Goal: Information Seeking & Learning: Find specific fact

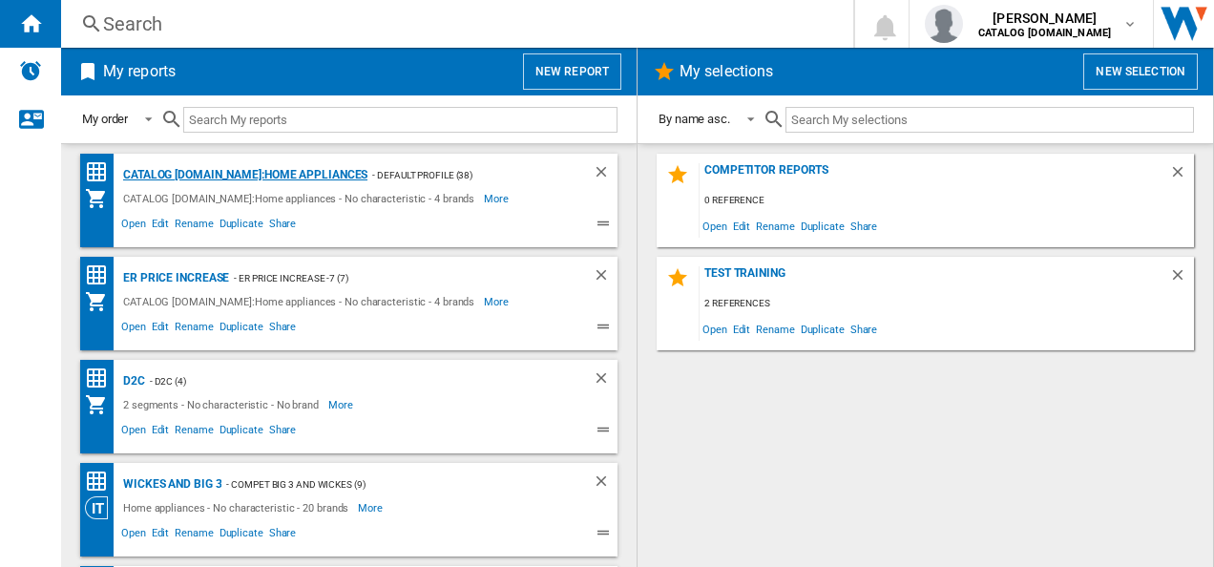
click at [235, 175] on div "CATALOG [DOMAIN_NAME]:Home appliances" at bounding box center [242, 175] width 249 height 24
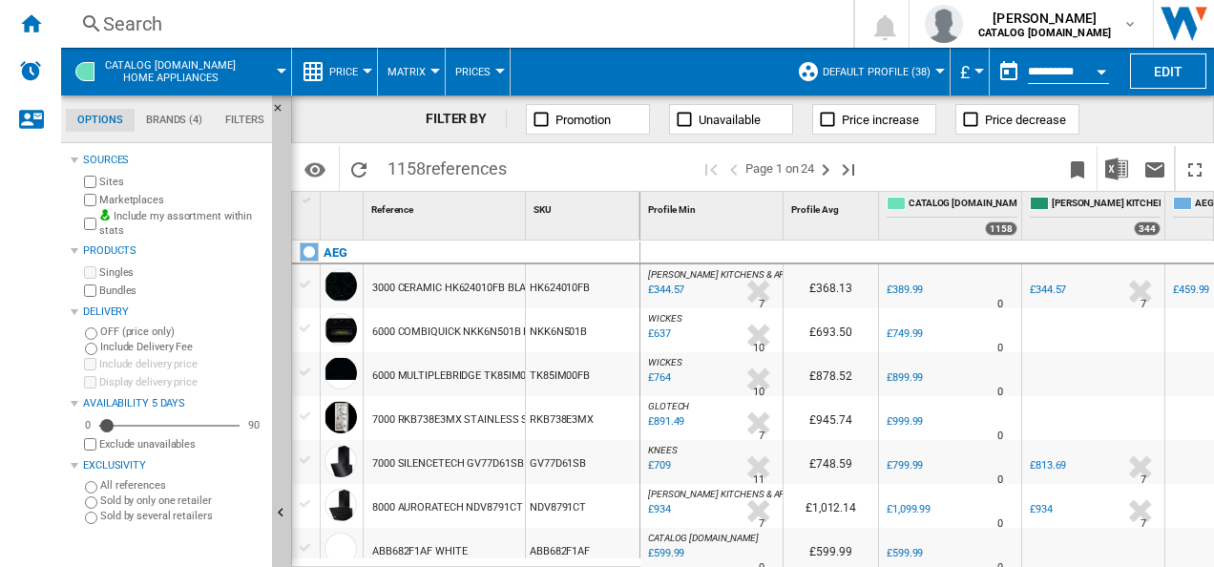
click at [333, 34] on div "Search" at bounding box center [453, 24] width 701 height 27
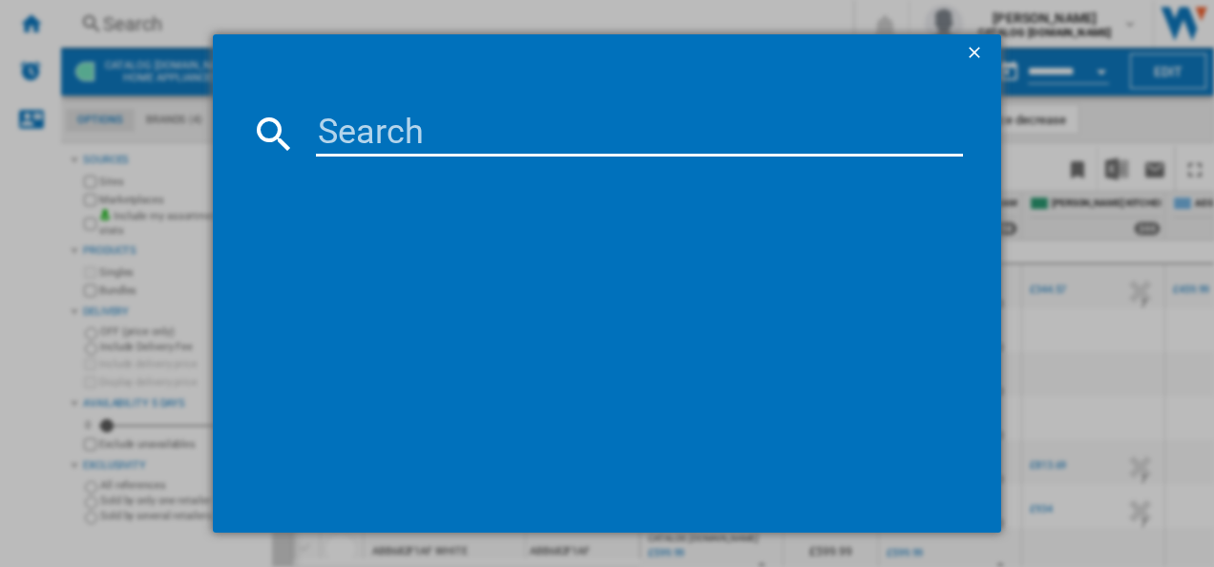
click at [417, 111] on input at bounding box center [640, 134] width 648 height 46
paste input "CCX6740ACB"
type input "CCX6740ACB"
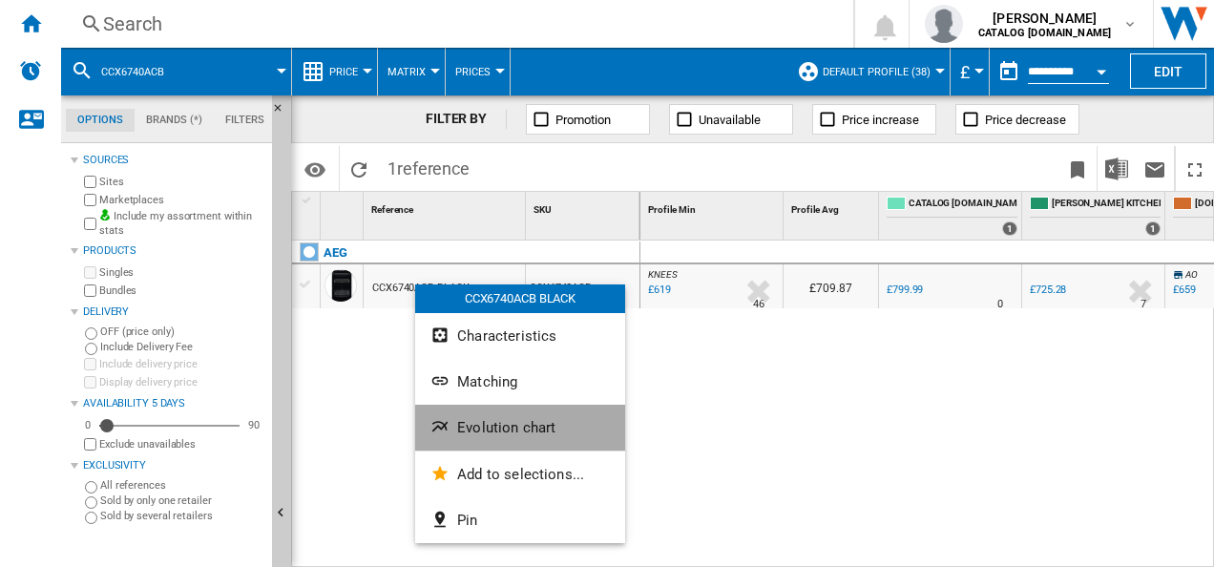
click at [447, 422] on ng-md-icon "Evolution chart" at bounding box center [442, 428] width 23 height 23
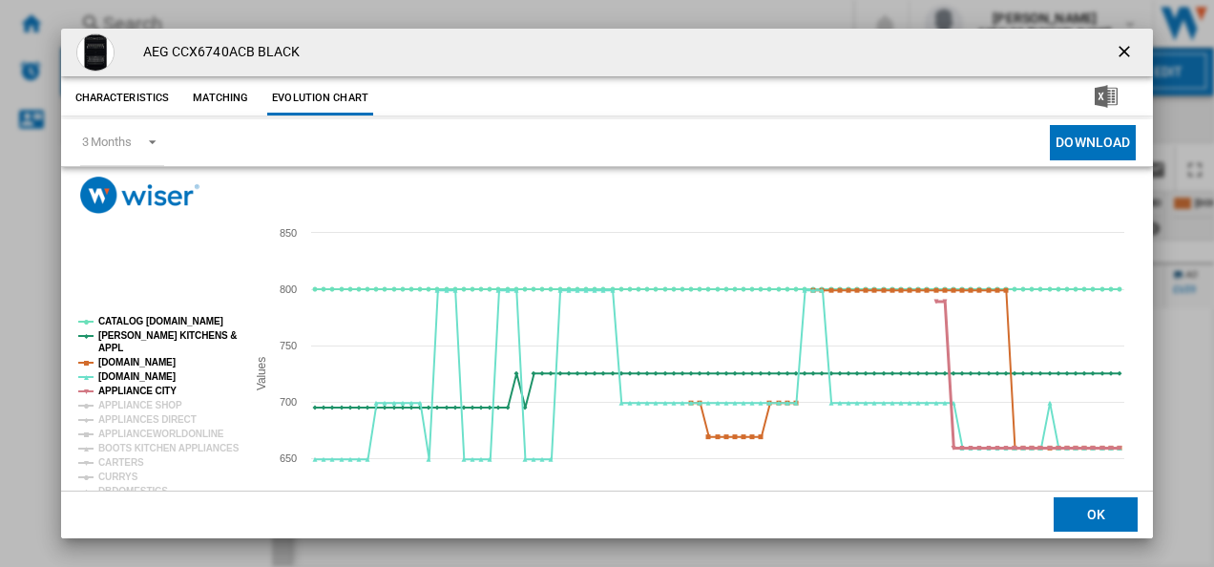
click at [136, 388] on tspan "APPLIANCE CITY" at bounding box center [137, 391] width 78 height 11
click at [136, 359] on tspan "[DOMAIN_NAME]" at bounding box center [136, 362] width 77 height 11
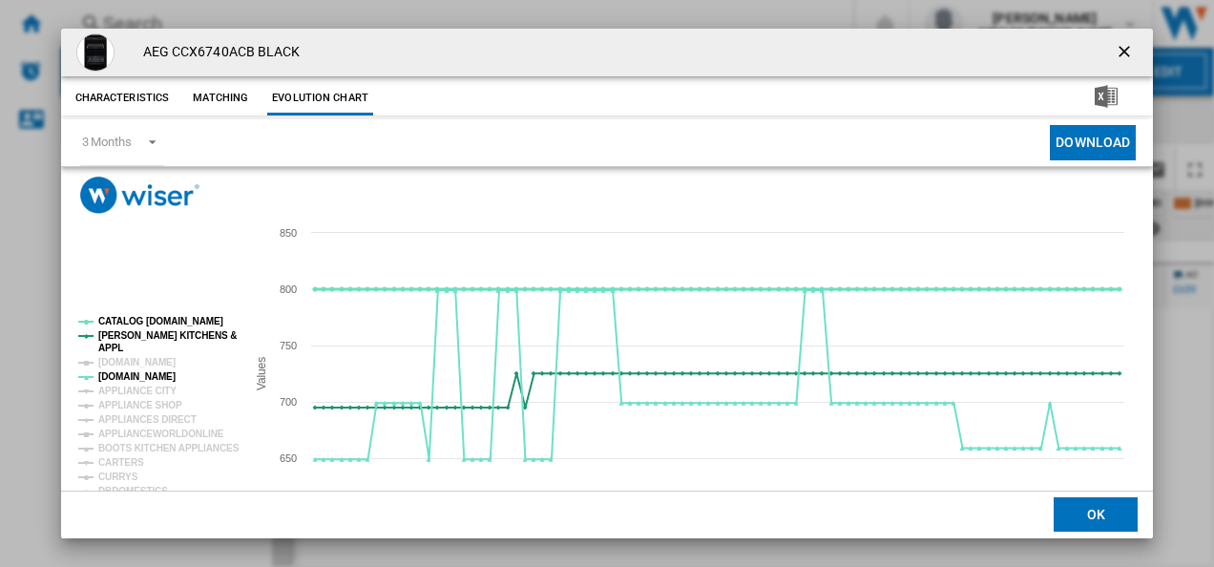
drag, startPoint x: 143, startPoint y: 339, endPoint x: 153, endPoint y: 317, distance: 23.9
click at [153, 317] on g "CATALOG [DOMAIN_NAME] [PERSON_NAME] KITCHENS & APPL [DOMAIN_NAME] [DOMAIN_NAME]…" at bounding box center [158, 521] width 161 height 410
click at [153, 317] on tspan "CATALOG [DOMAIN_NAME]" at bounding box center [160, 321] width 125 height 11
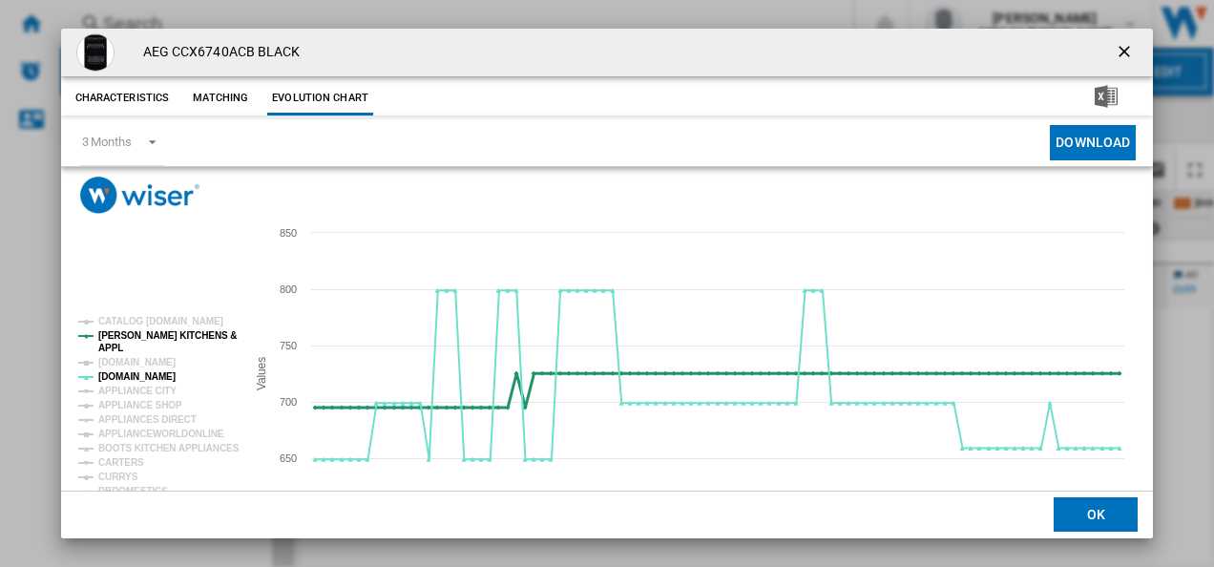
click at [148, 332] on tspan "[PERSON_NAME] KITCHENS &" at bounding box center [167, 335] width 138 height 11
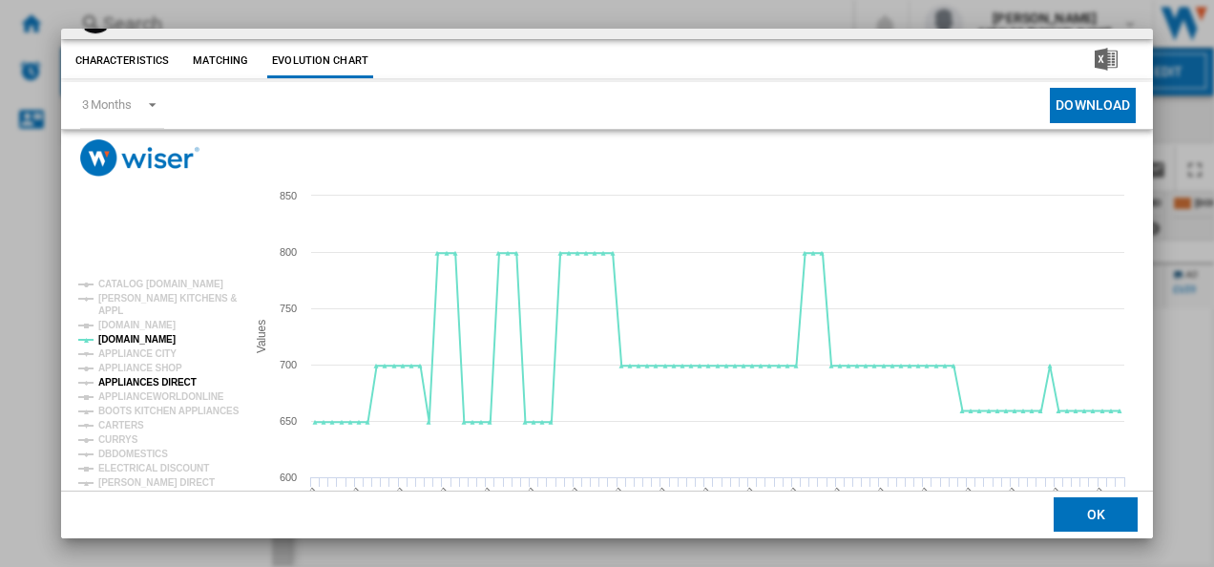
scroll to position [39, 0]
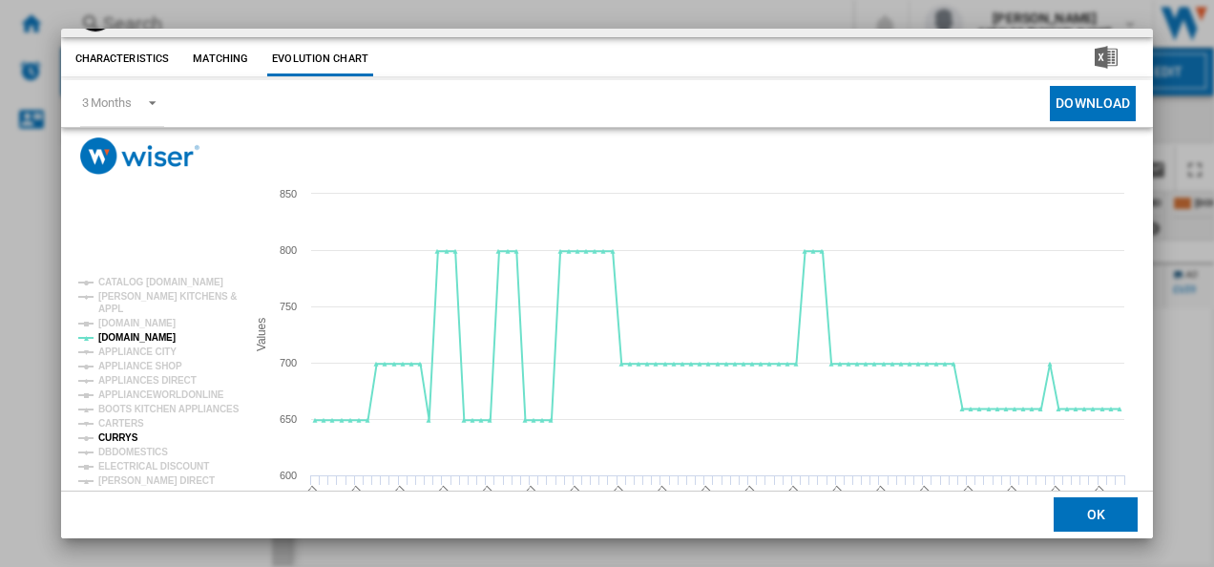
click at [111, 439] on tspan "CURRYS" at bounding box center [118, 437] width 40 height 11
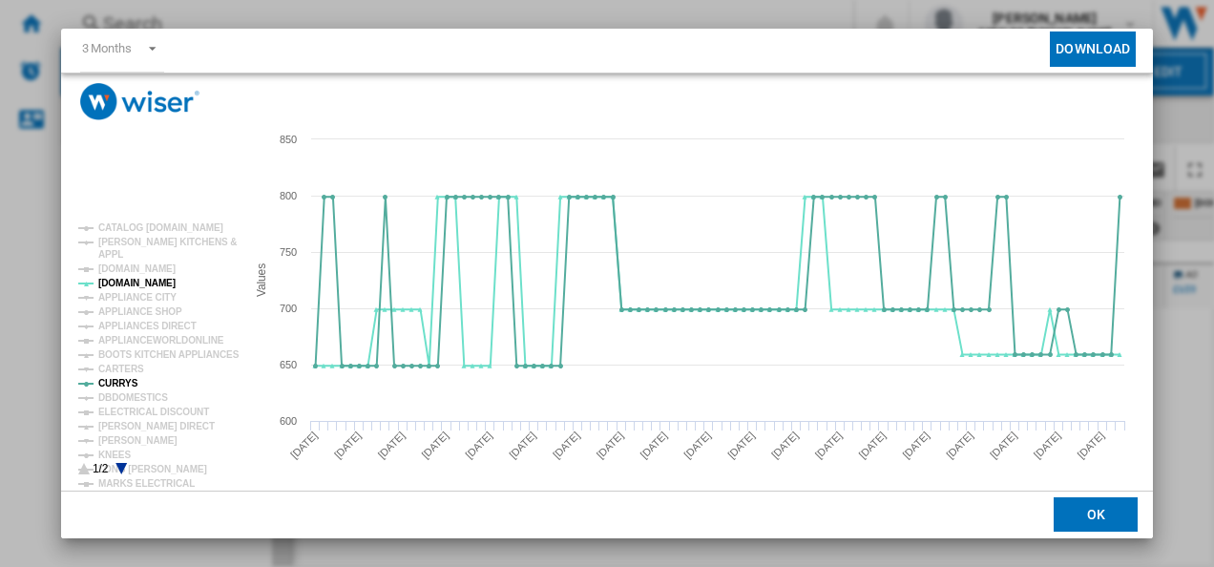
scroll to position [95, 0]
click at [144, 437] on tspan "[PERSON_NAME]" at bounding box center [137, 439] width 79 height 11
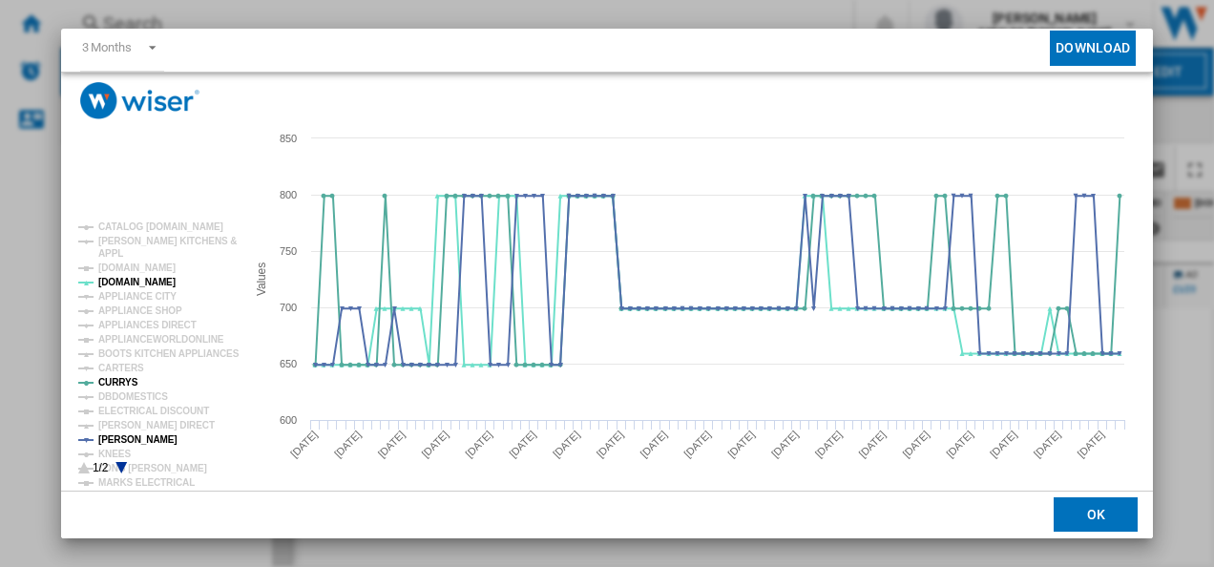
scroll to position [0, 0]
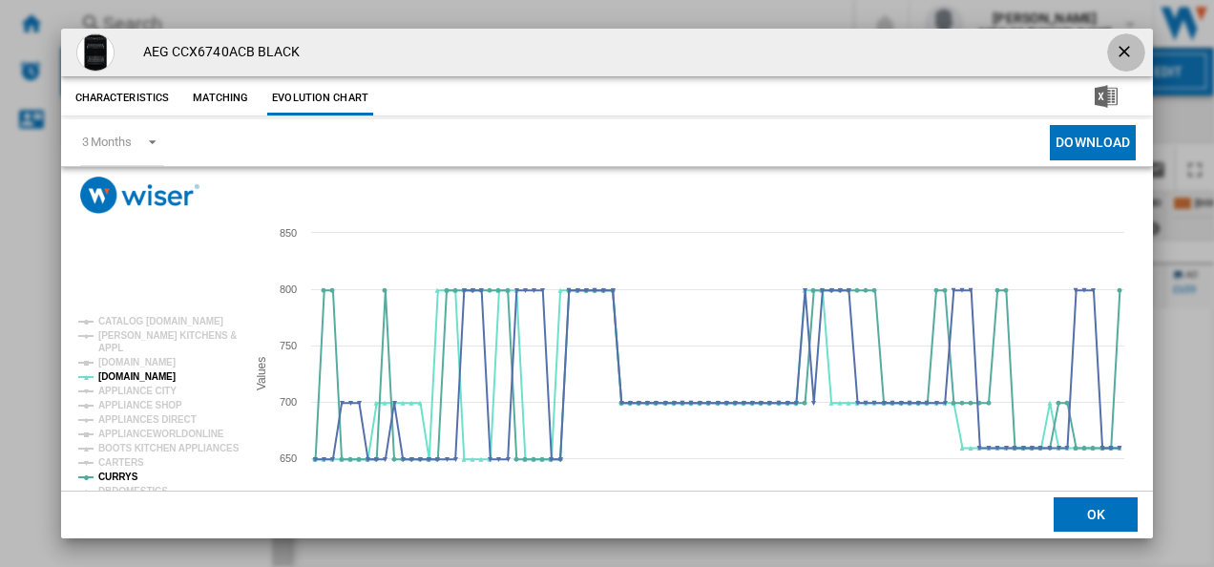
click at [1115, 55] on ng-md-icon "getI18NText('BUTTONS.CLOSE_DIALOG')" at bounding box center [1126, 53] width 23 height 23
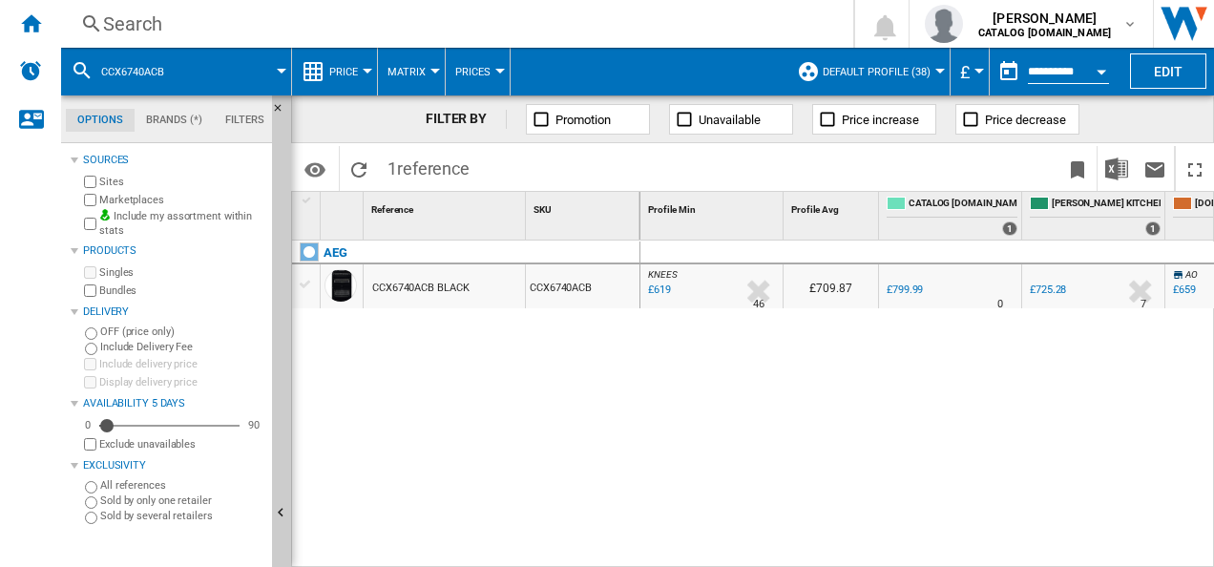
click at [401, 30] on div "Search" at bounding box center [453, 24] width 701 height 27
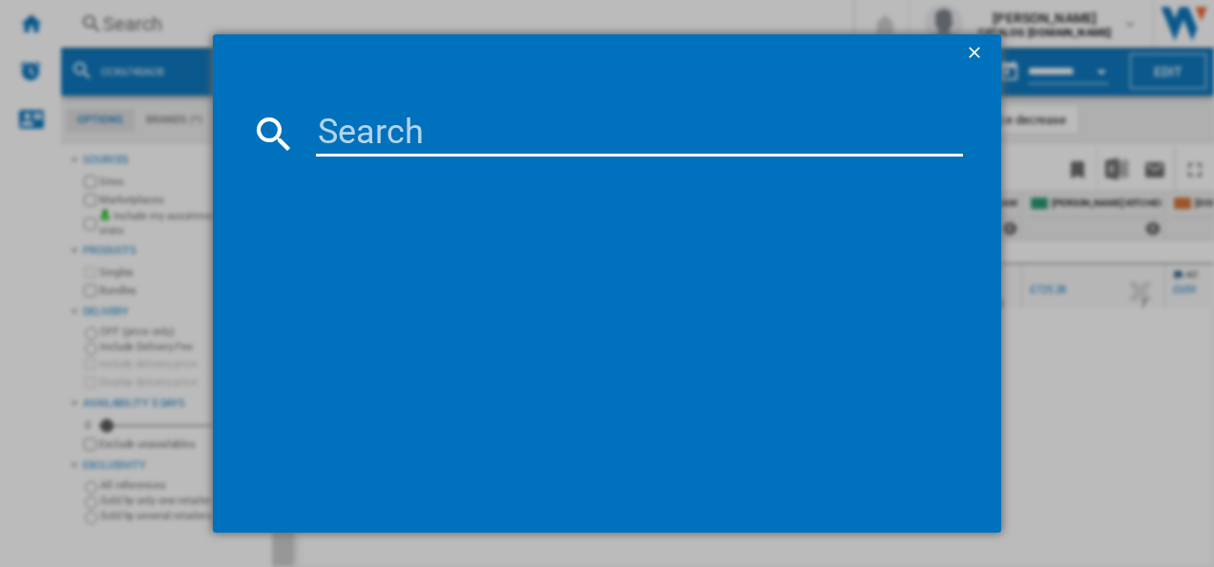
click at [377, 145] on input at bounding box center [640, 134] width 648 height 46
type input "CCB6741ACB"
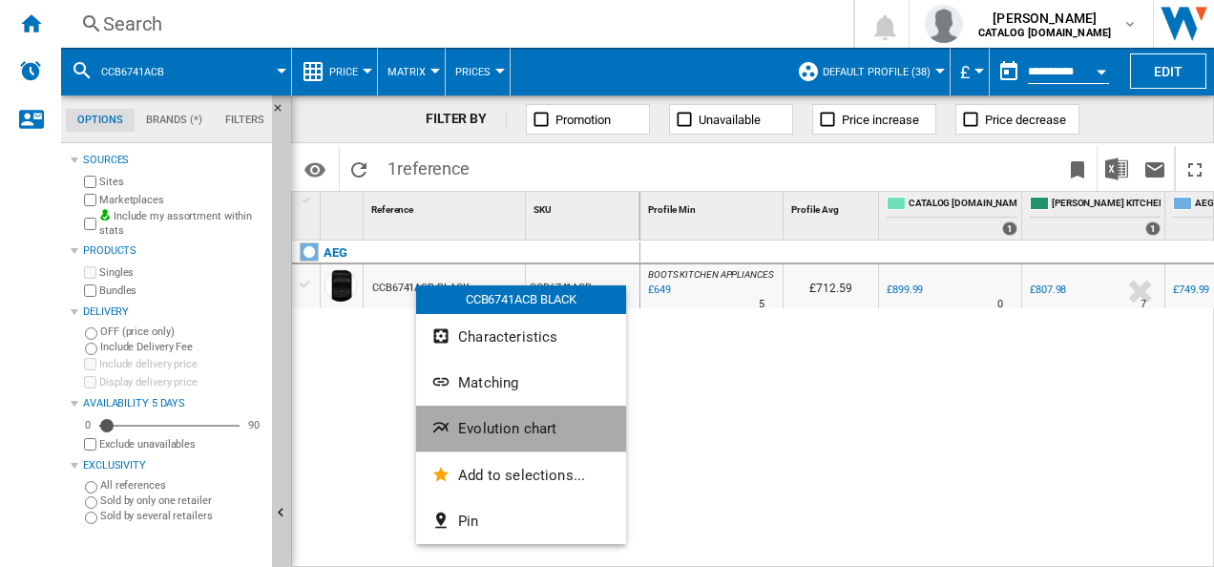
click at [447, 410] on button "Evolution chart" at bounding box center [521, 429] width 210 height 46
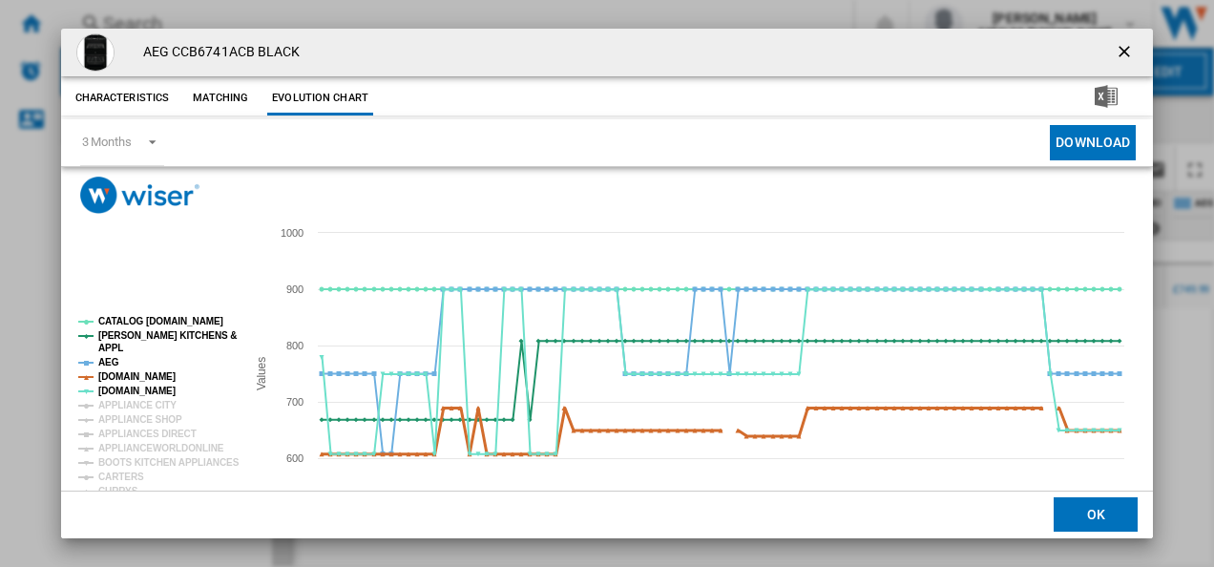
click at [124, 372] on tspan "[DOMAIN_NAME]" at bounding box center [136, 376] width 77 height 11
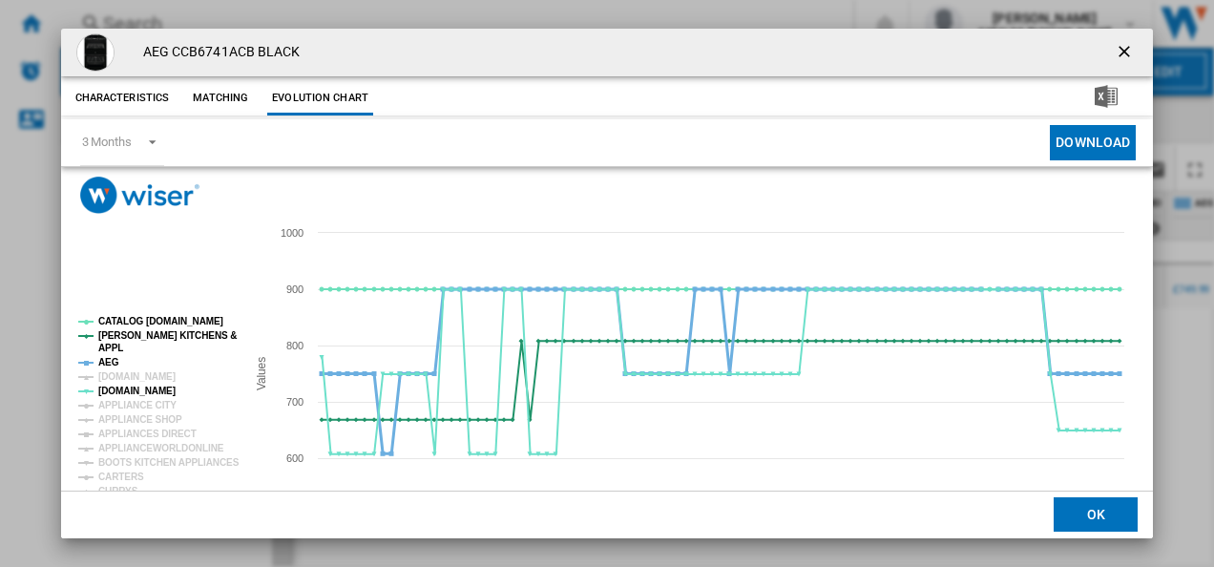
click at [113, 363] on tspan "AEG" at bounding box center [108, 362] width 21 height 11
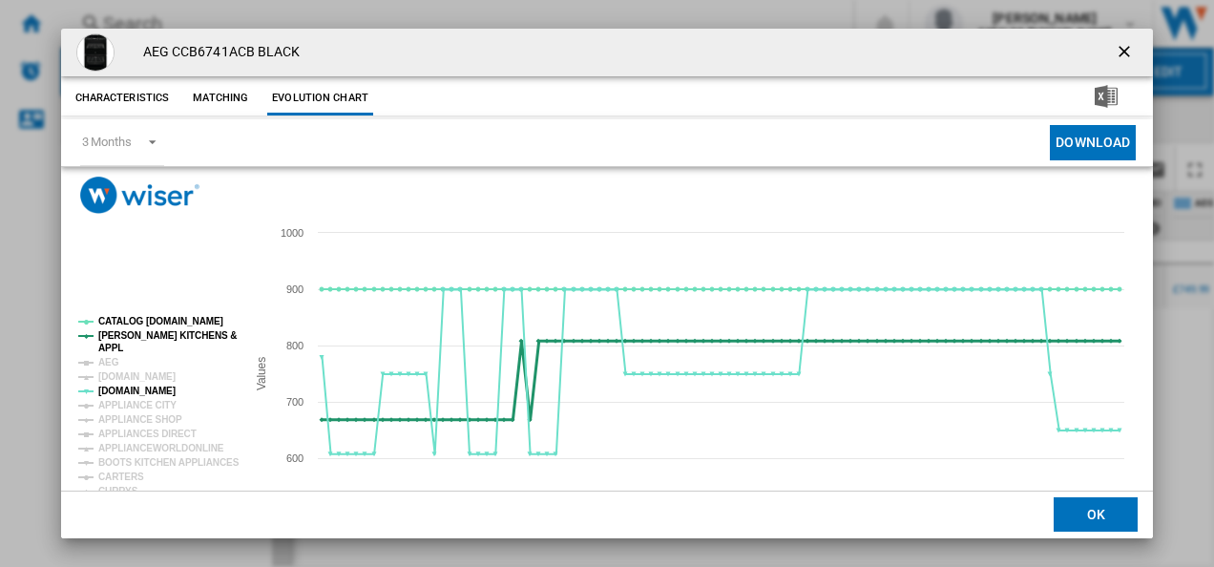
click at [132, 338] on tspan "[PERSON_NAME] KITCHENS &" at bounding box center [167, 335] width 138 height 11
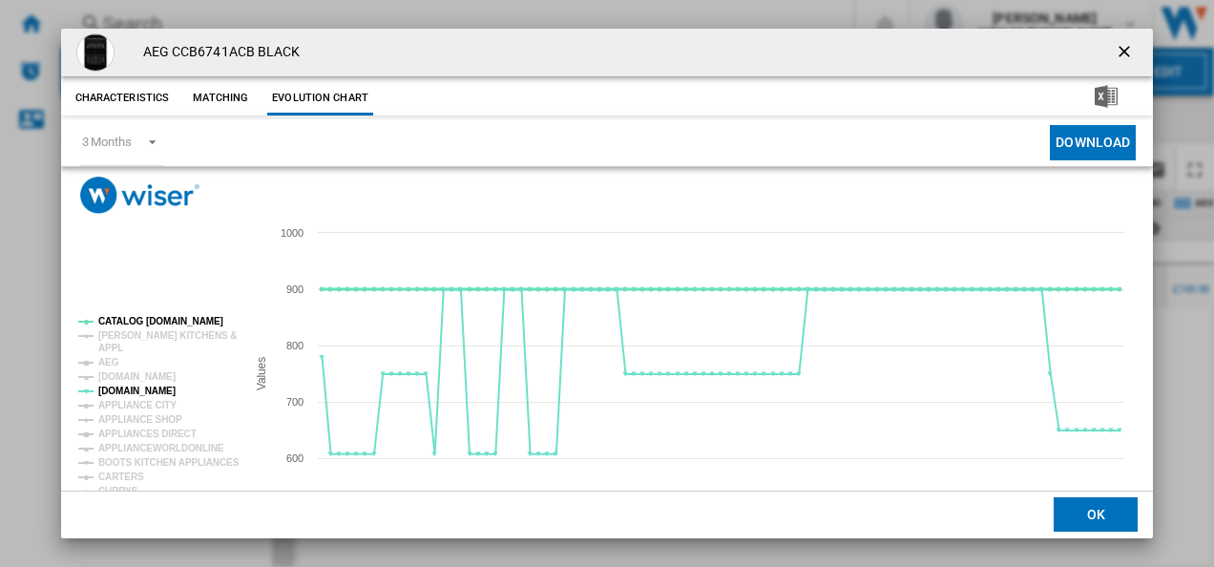
click at [136, 321] on tspan "CATALOG [DOMAIN_NAME]" at bounding box center [160, 321] width 125 height 11
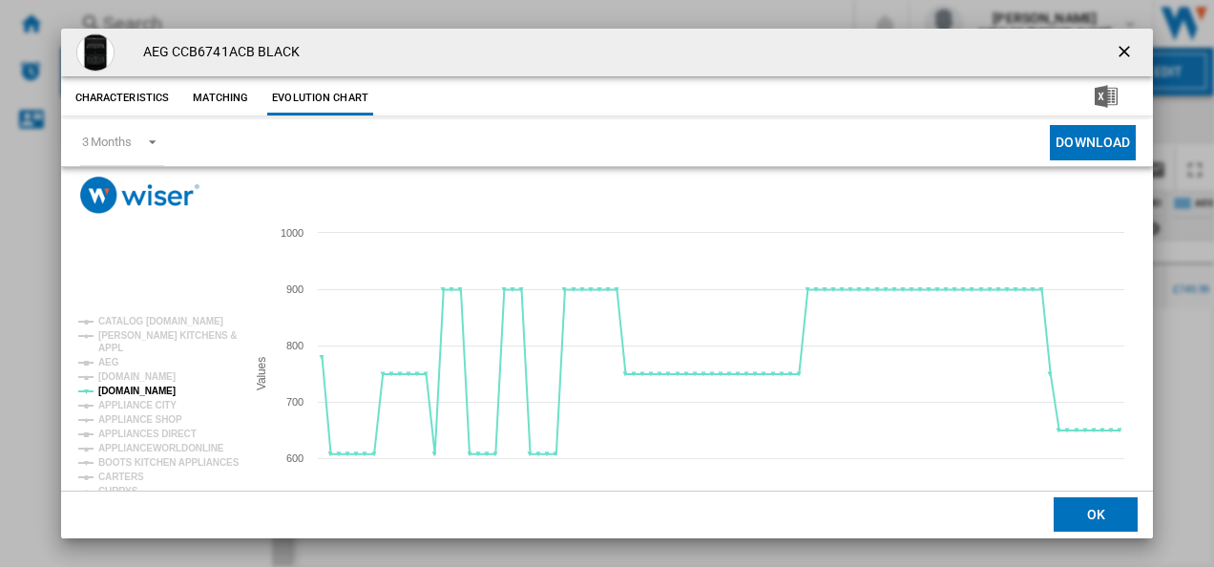
scroll to position [104, 0]
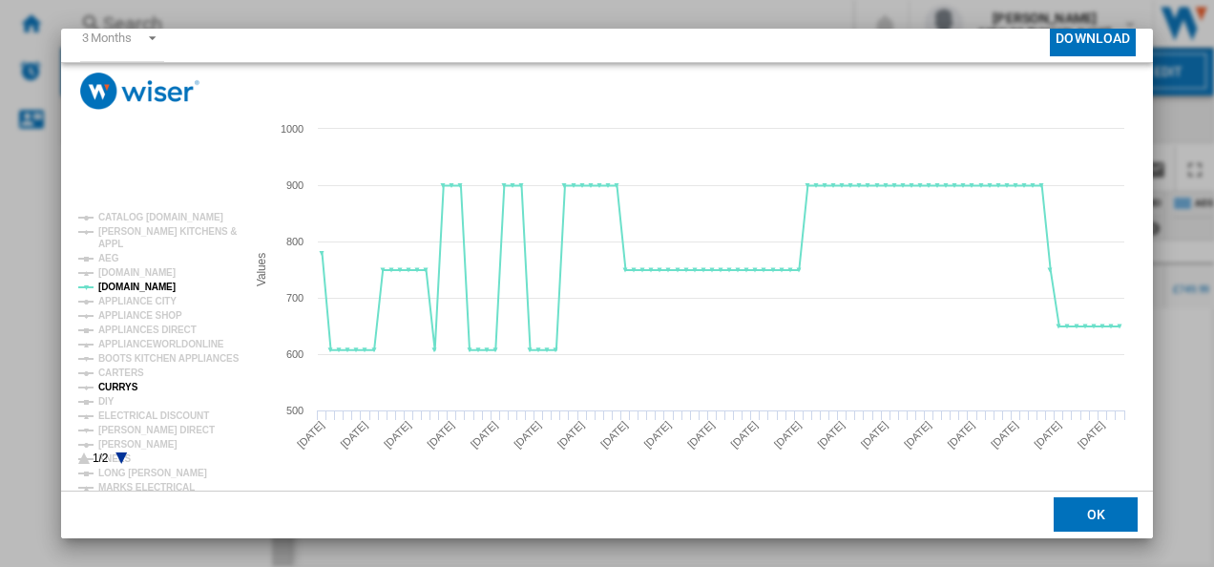
click at [125, 384] on tspan "CURRYS" at bounding box center [118, 387] width 40 height 11
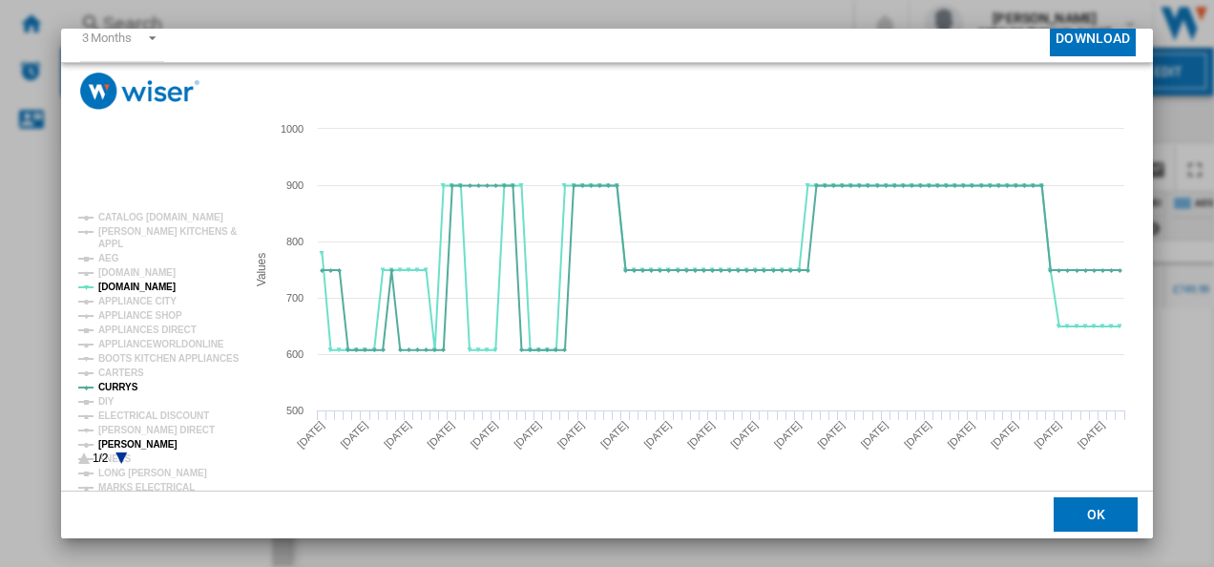
click at [135, 439] on tspan "[PERSON_NAME]" at bounding box center [137, 444] width 79 height 11
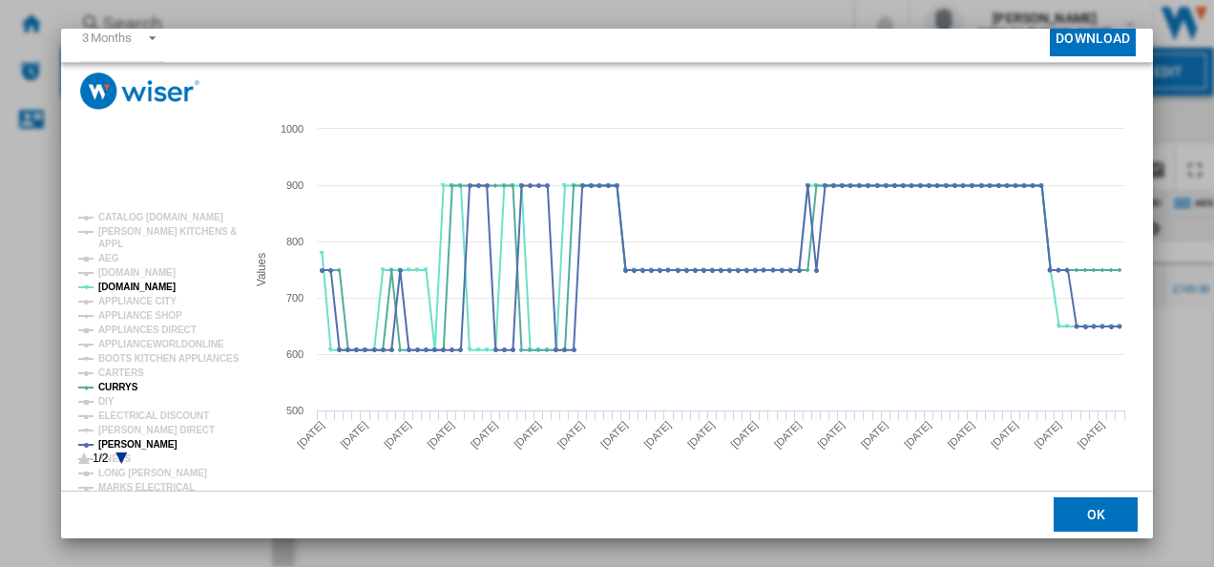
scroll to position [0, 0]
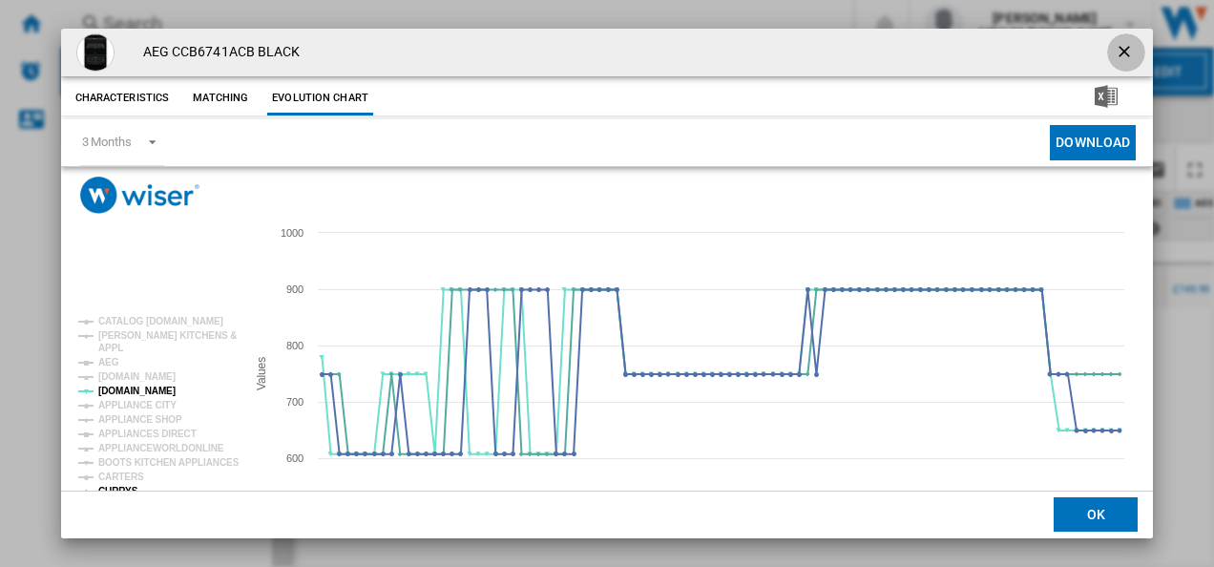
click at [1123, 42] on ng-md-icon "getI18NText('BUTTONS.CLOSE_DIALOG')" at bounding box center [1126, 53] width 23 height 23
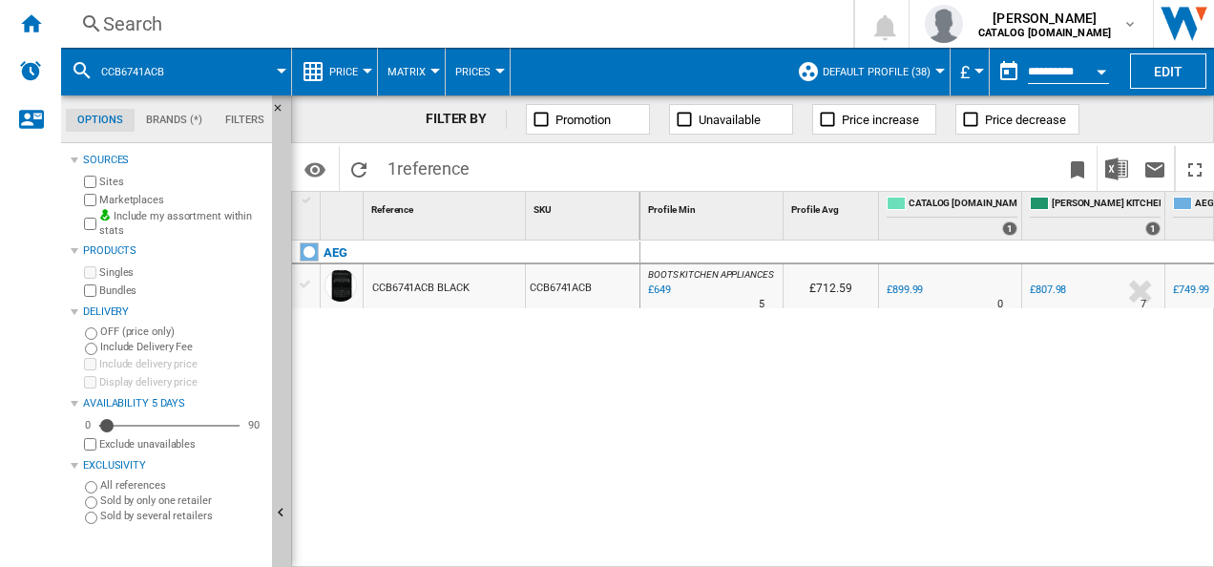
click at [493, 26] on div "Search" at bounding box center [453, 24] width 701 height 27
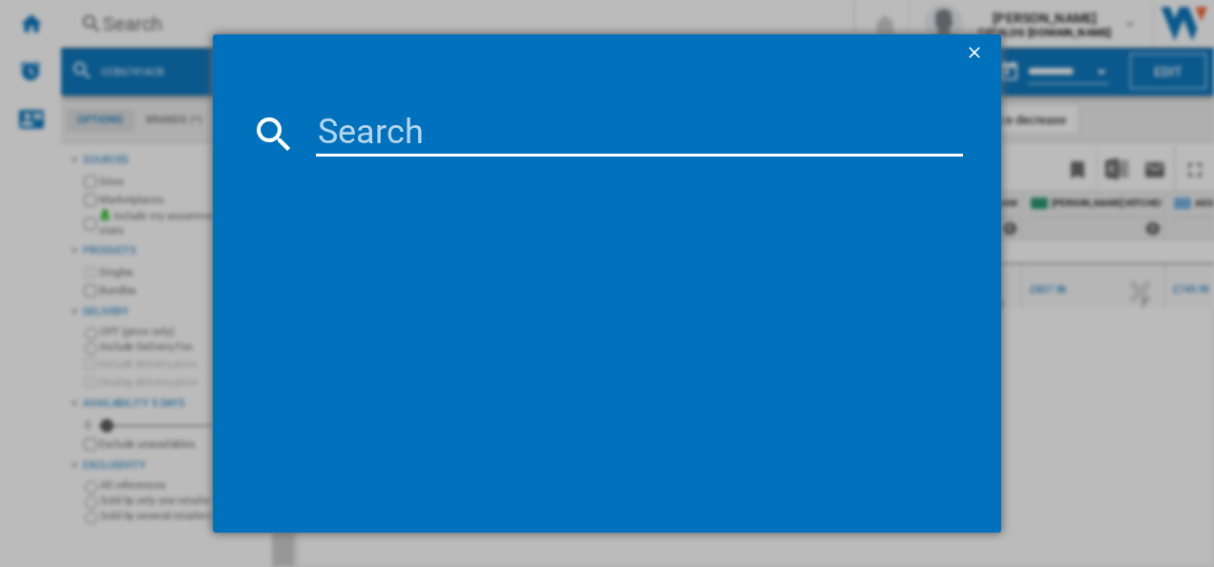
click at [412, 132] on input at bounding box center [640, 134] width 648 height 46
type input "CCX6540ACW"
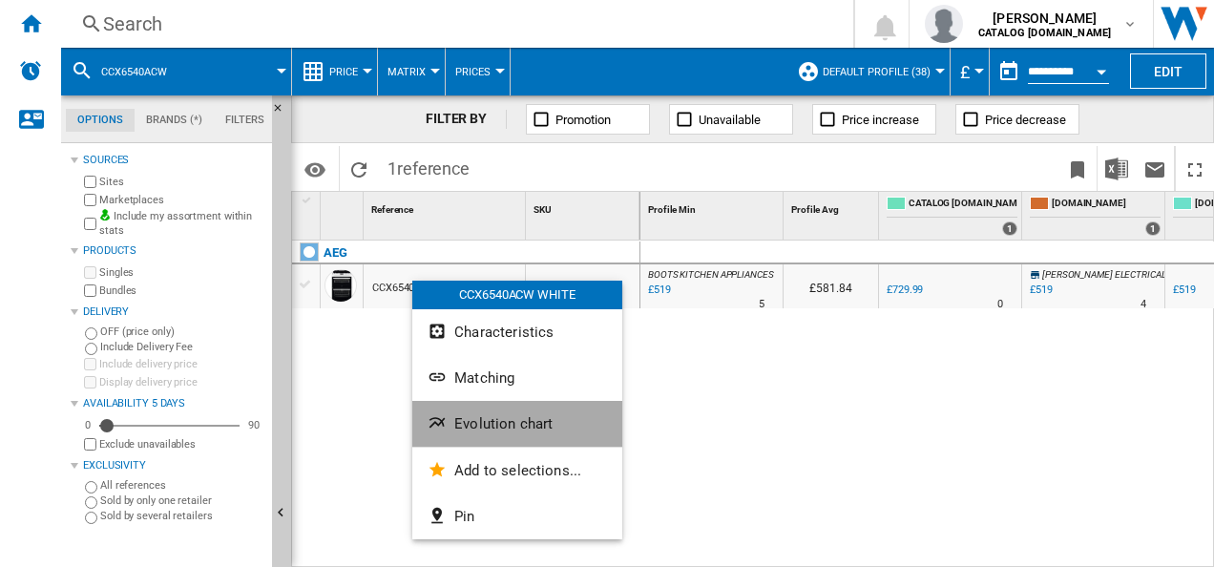
click at [475, 430] on span "Evolution chart" at bounding box center [503, 423] width 98 height 17
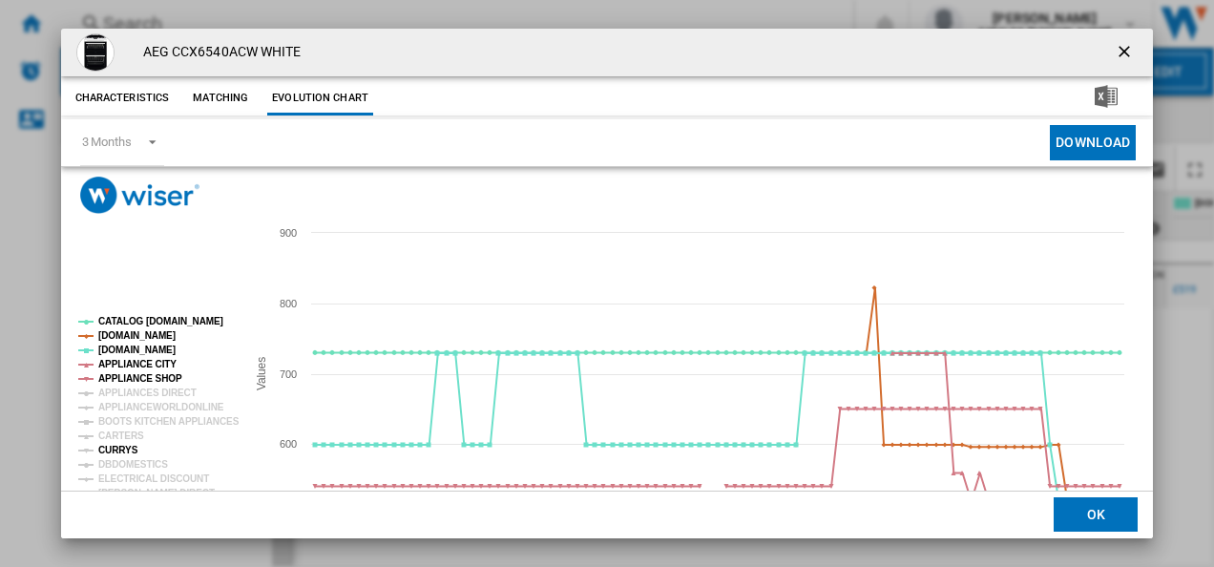
click at [109, 452] on tspan "CURRYS" at bounding box center [118, 450] width 40 height 11
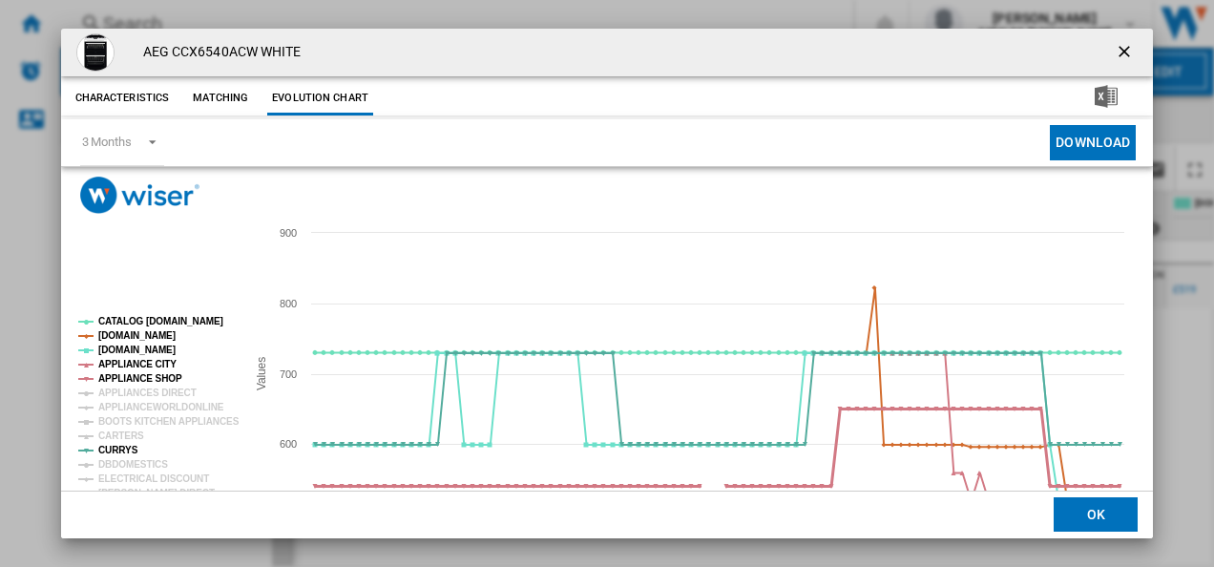
click at [134, 378] on tspan "APPLIANCE SHOP" at bounding box center [140, 378] width 84 height 11
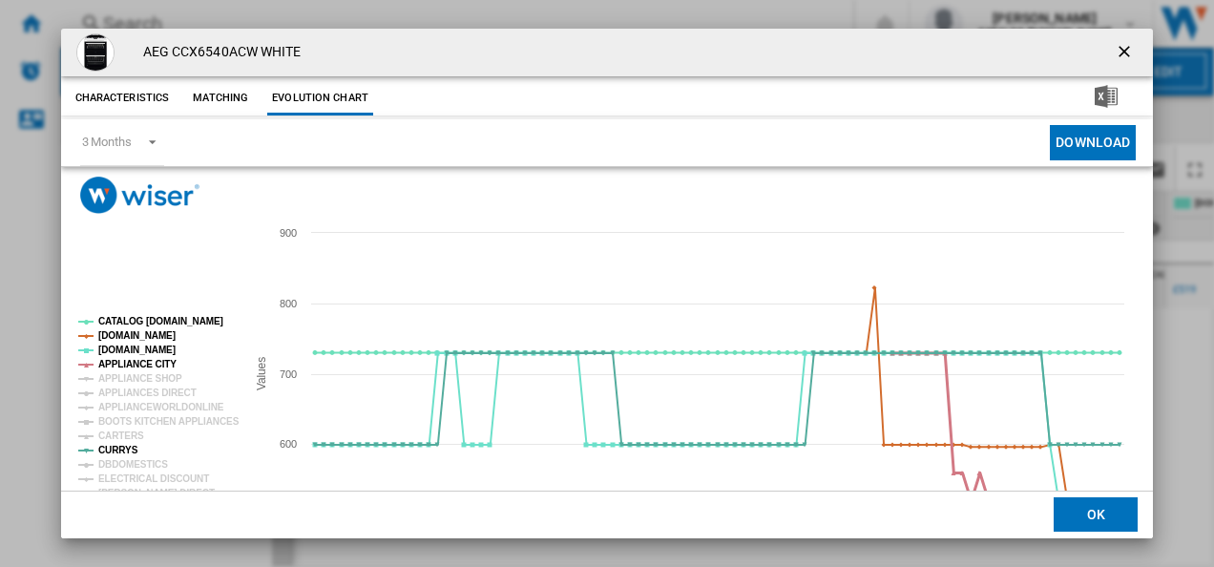
click at [135, 361] on tspan "APPLIANCE CITY" at bounding box center [137, 364] width 78 height 11
click at [137, 334] on tspan "[DOMAIN_NAME]" at bounding box center [136, 335] width 77 height 11
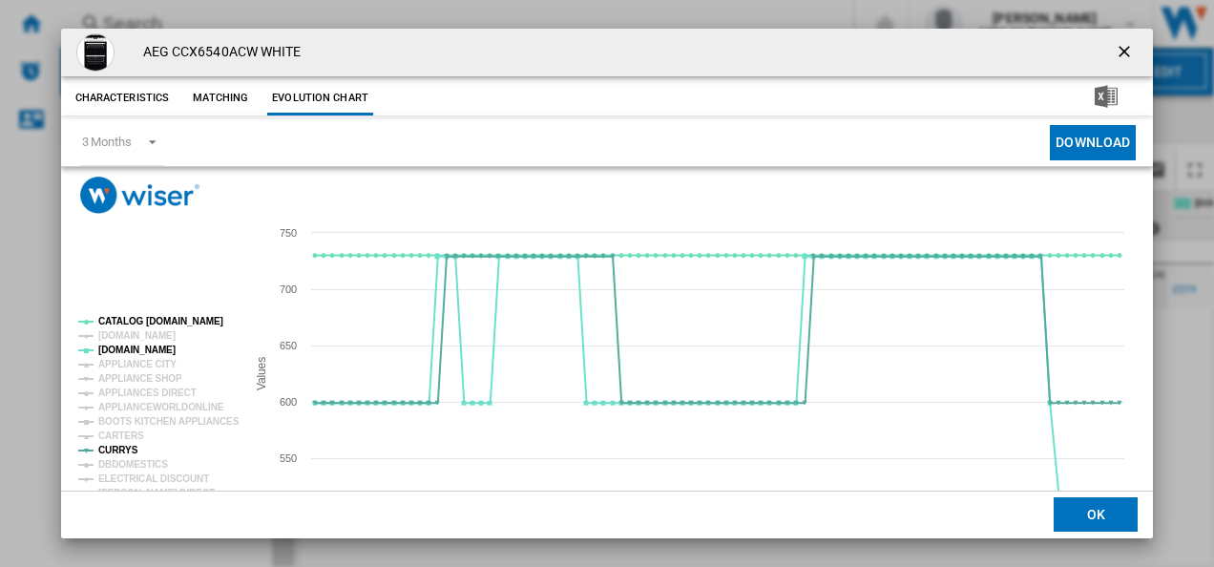
click at [141, 316] on rect "Product popup" at bounding box center [154, 442] width 167 height 267
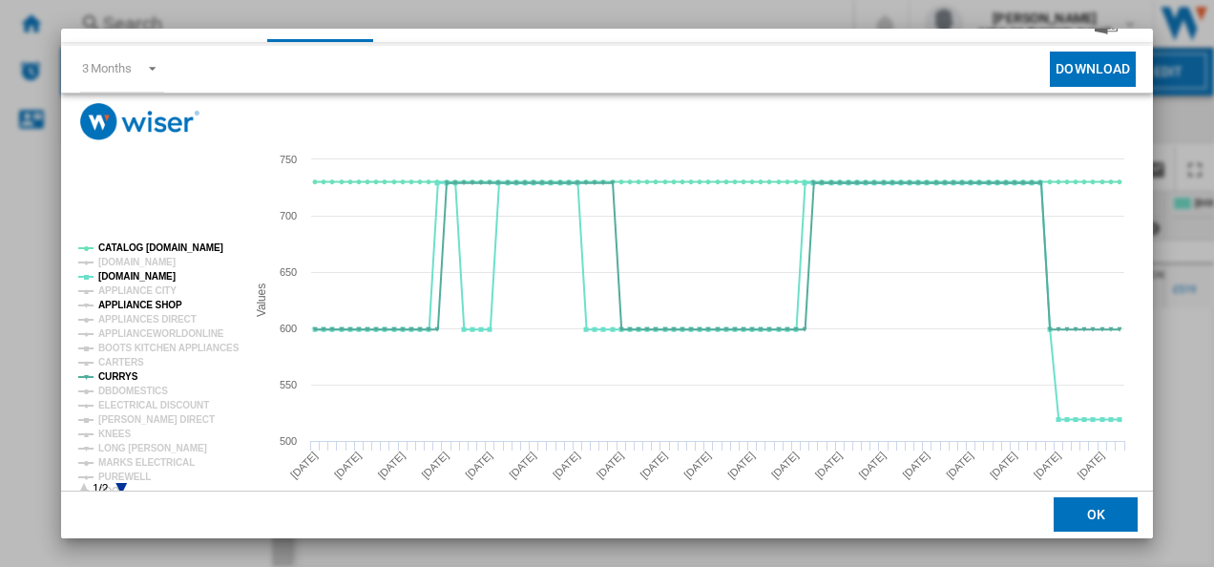
scroll to position [76, 0]
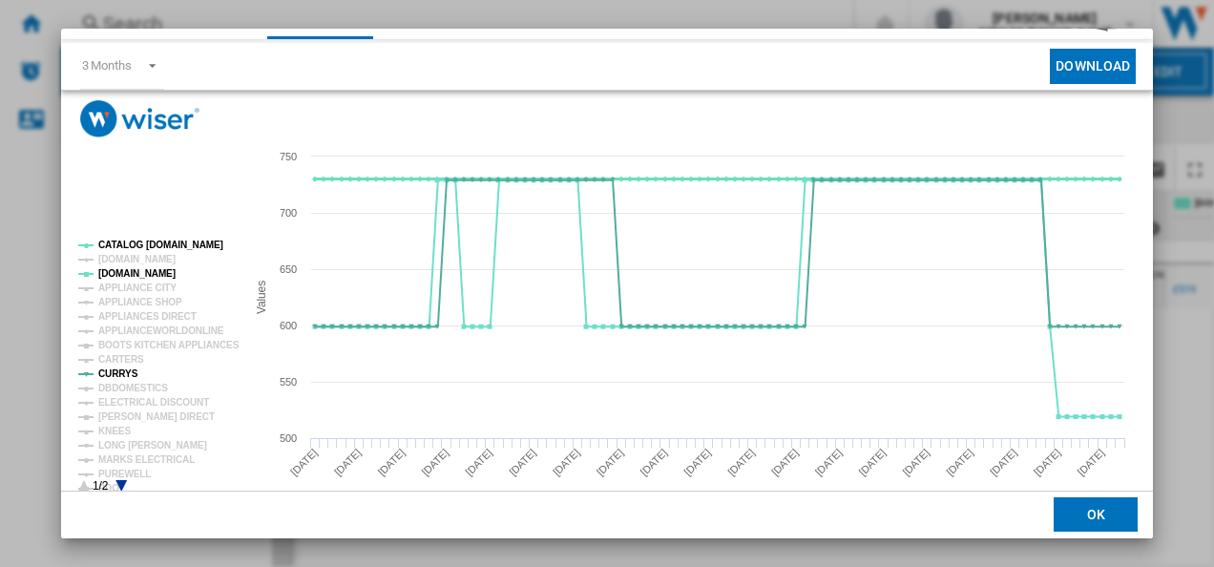
click at [158, 241] on tspan "CATALOG [DOMAIN_NAME]" at bounding box center [160, 245] width 125 height 11
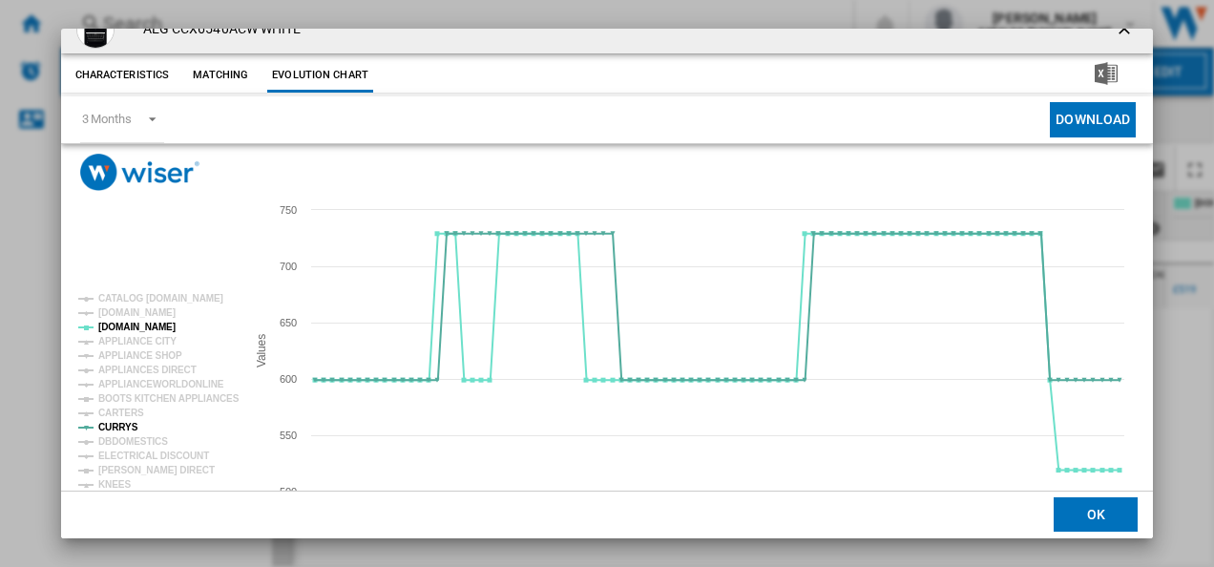
scroll to position [0, 0]
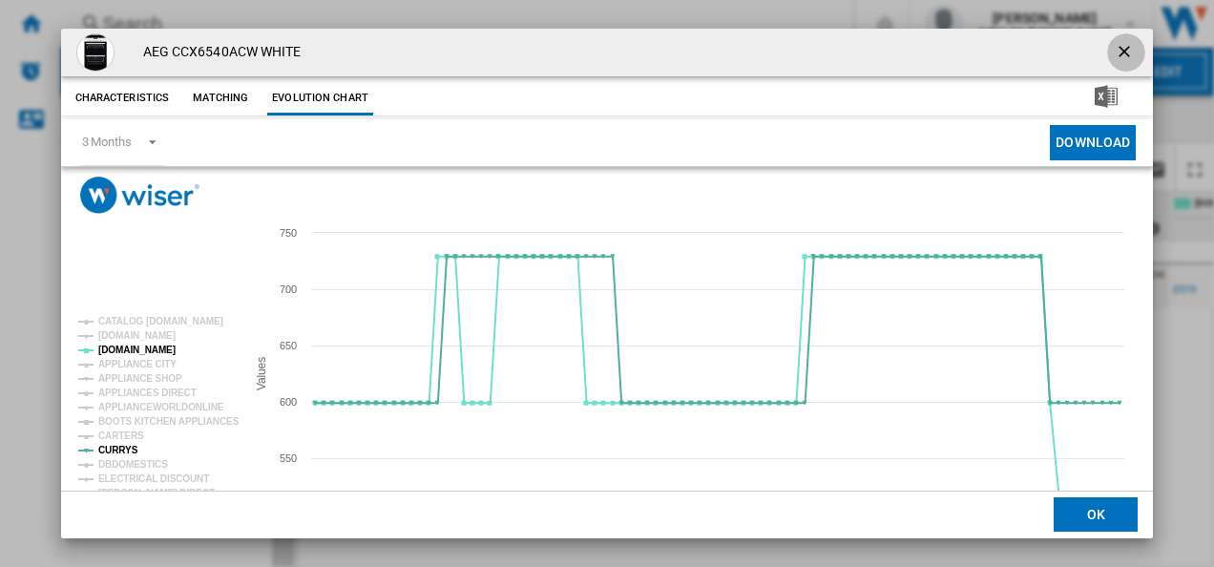
click at [1115, 50] on ng-md-icon "getI18NText('BUTTONS.CLOSE_DIALOG')" at bounding box center [1126, 53] width 23 height 23
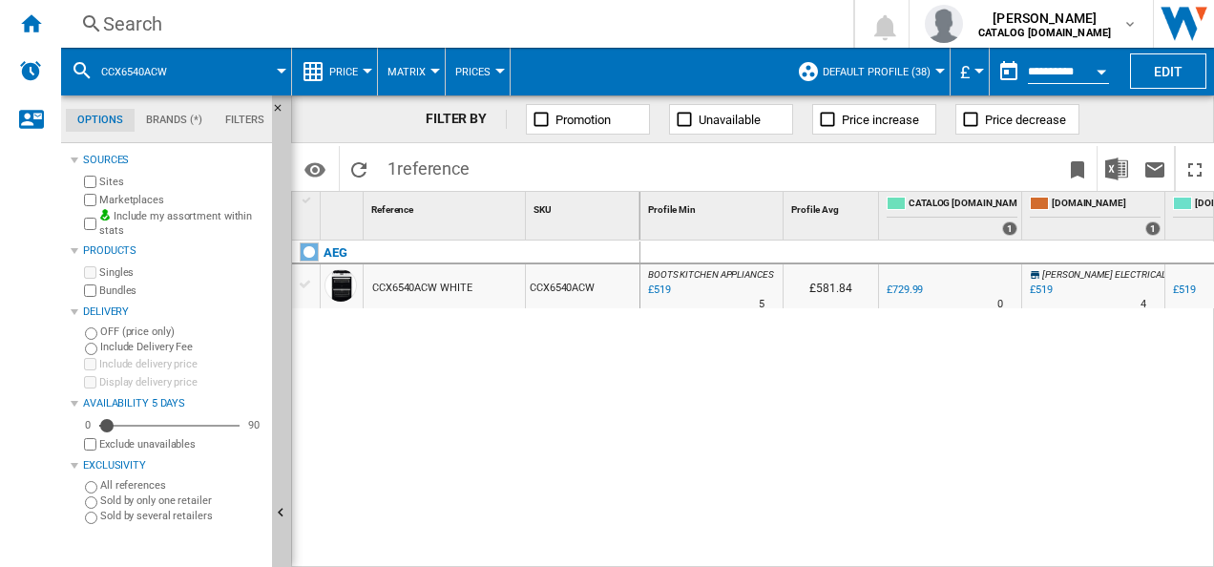
click at [344, 15] on div "Search" at bounding box center [453, 24] width 701 height 27
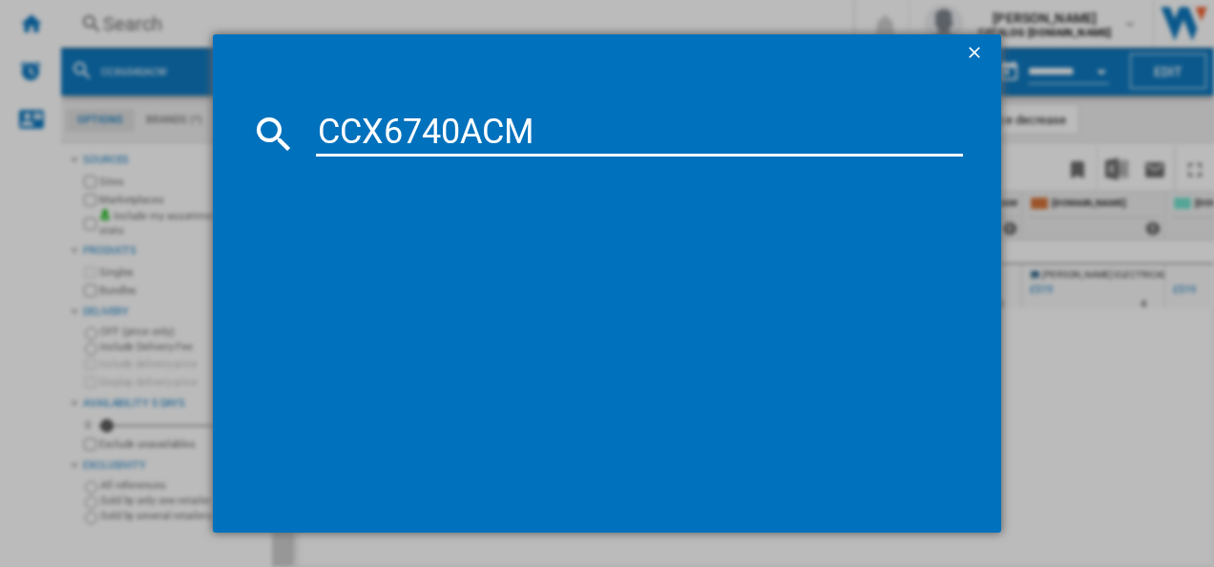
click at [335, 121] on input "CCX6740ACM" at bounding box center [640, 134] width 648 height 46
type input "CCX6740ACM"
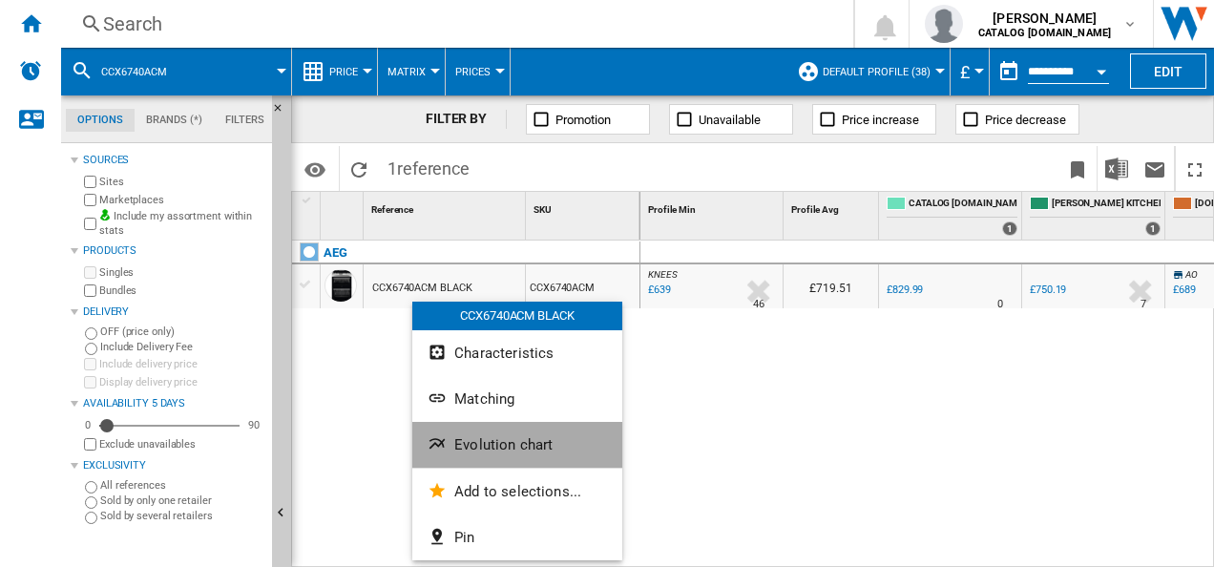
click at [453, 447] on button "Evolution chart" at bounding box center [517, 445] width 210 height 46
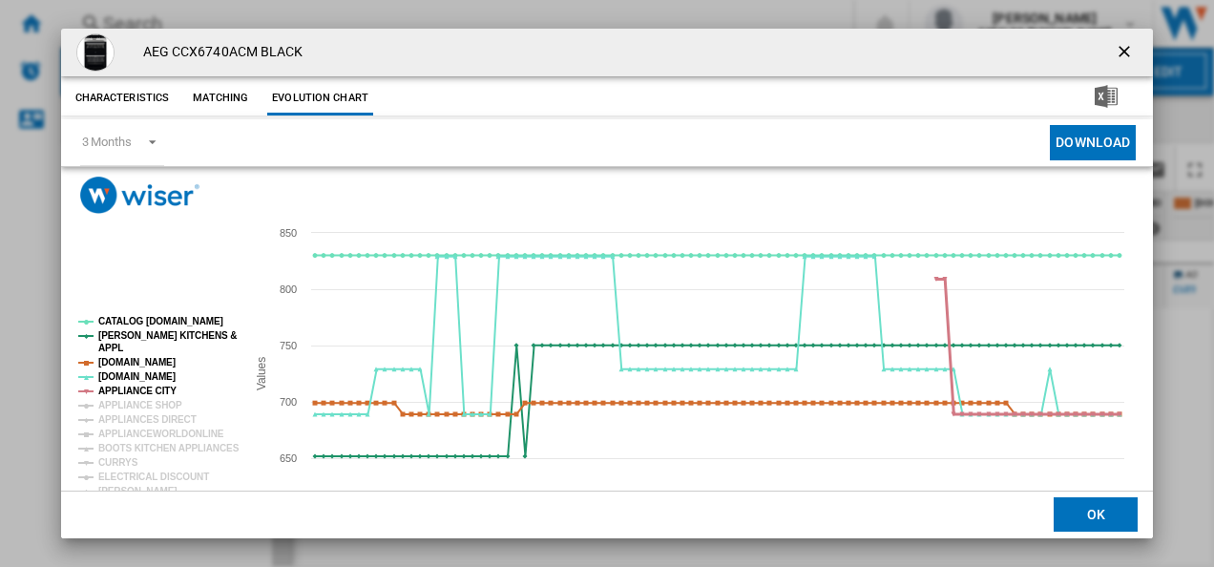
click at [148, 388] on tspan "APPLIANCE CITY" at bounding box center [137, 391] width 78 height 11
click at [145, 364] on tspan "[DOMAIN_NAME]" at bounding box center [136, 362] width 77 height 11
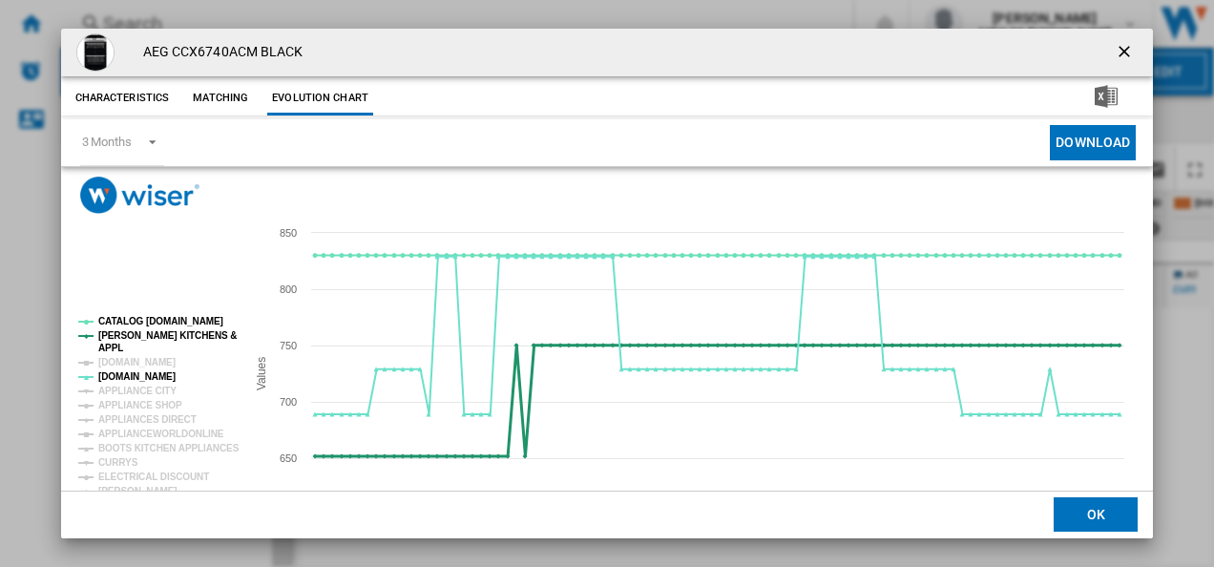
click at [147, 341] on tspan "[PERSON_NAME] KITCHENS &" at bounding box center [167, 335] width 138 height 11
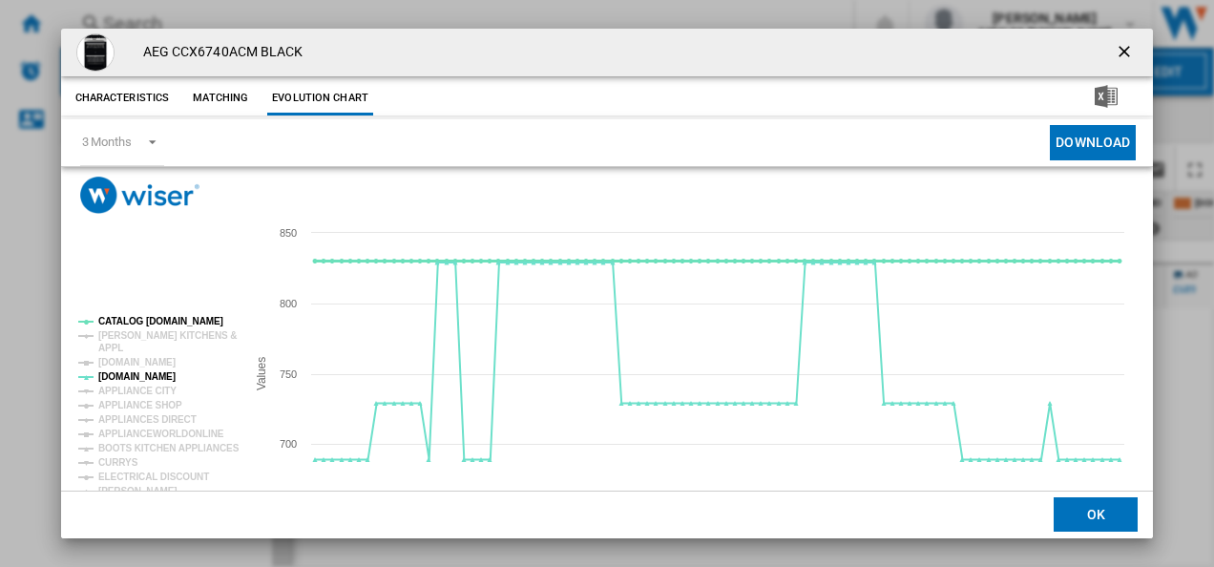
click at [150, 322] on tspan "CATALOG [DOMAIN_NAME]" at bounding box center [160, 321] width 125 height 11
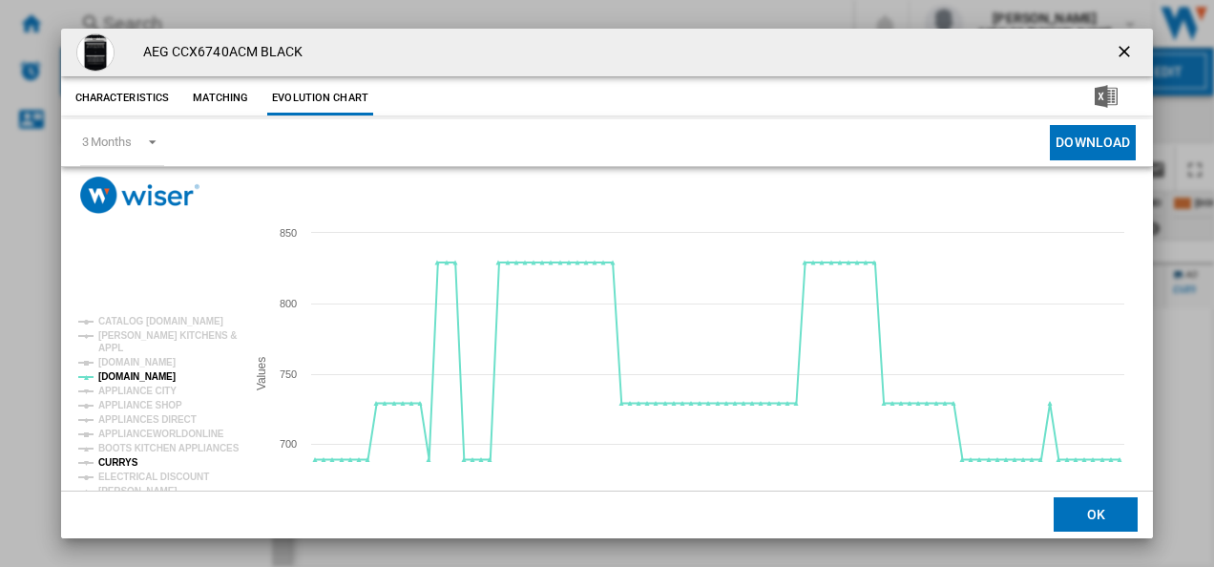
click at [116, 457] on tspan "CURRYS" at bounding box center [118, 462] width 40 height 11
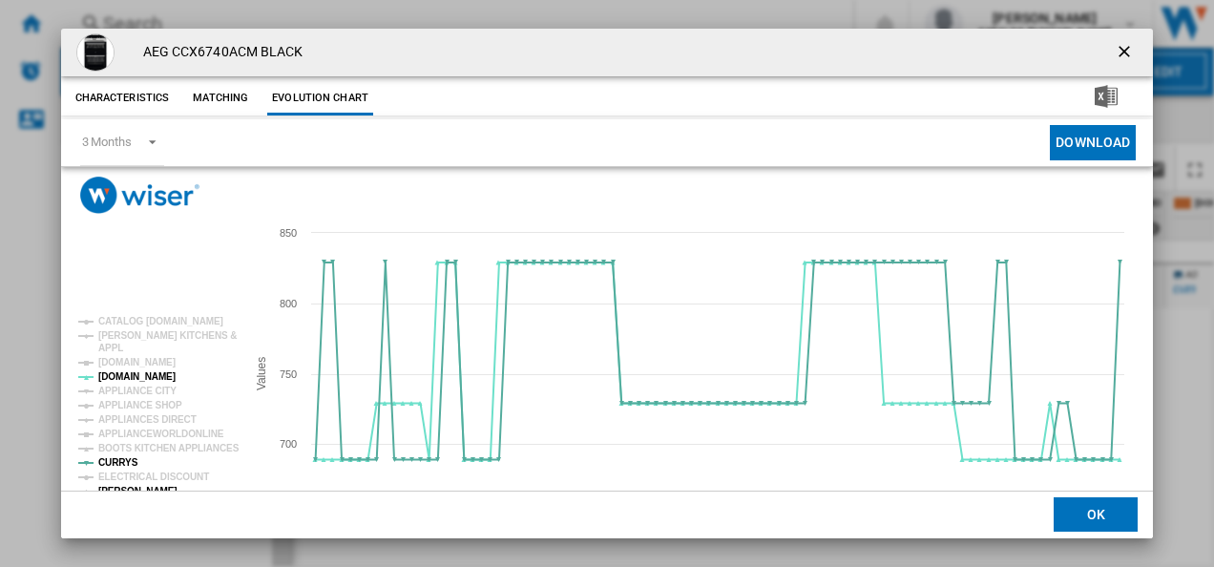
click at [122, 487] on tspan "[PERSON_NAME]" at bounding box center [137, 491] width 79 height 11
